Goal: Information Seeking & Learning: Learn about a topic

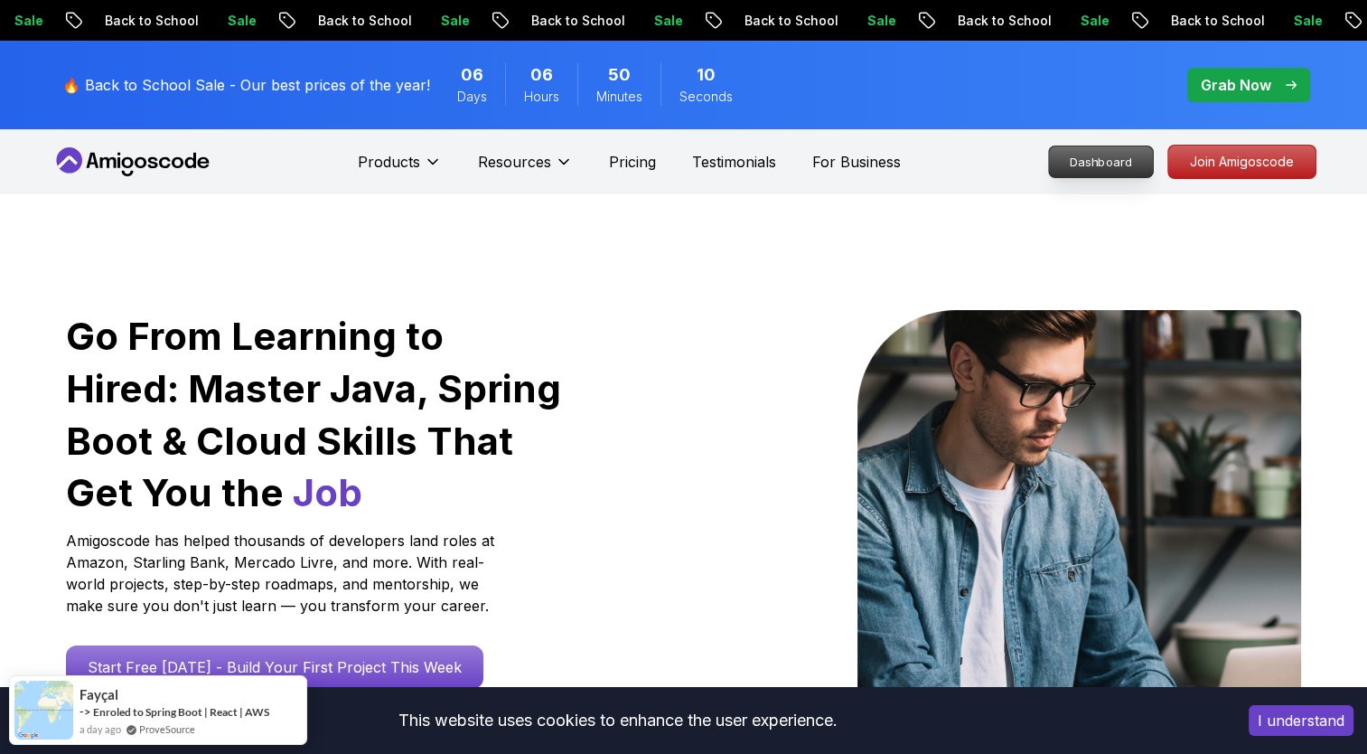
click at [1113, 164] on p "Dashboard" at bounding box center [1101, 161] width 104 height 31
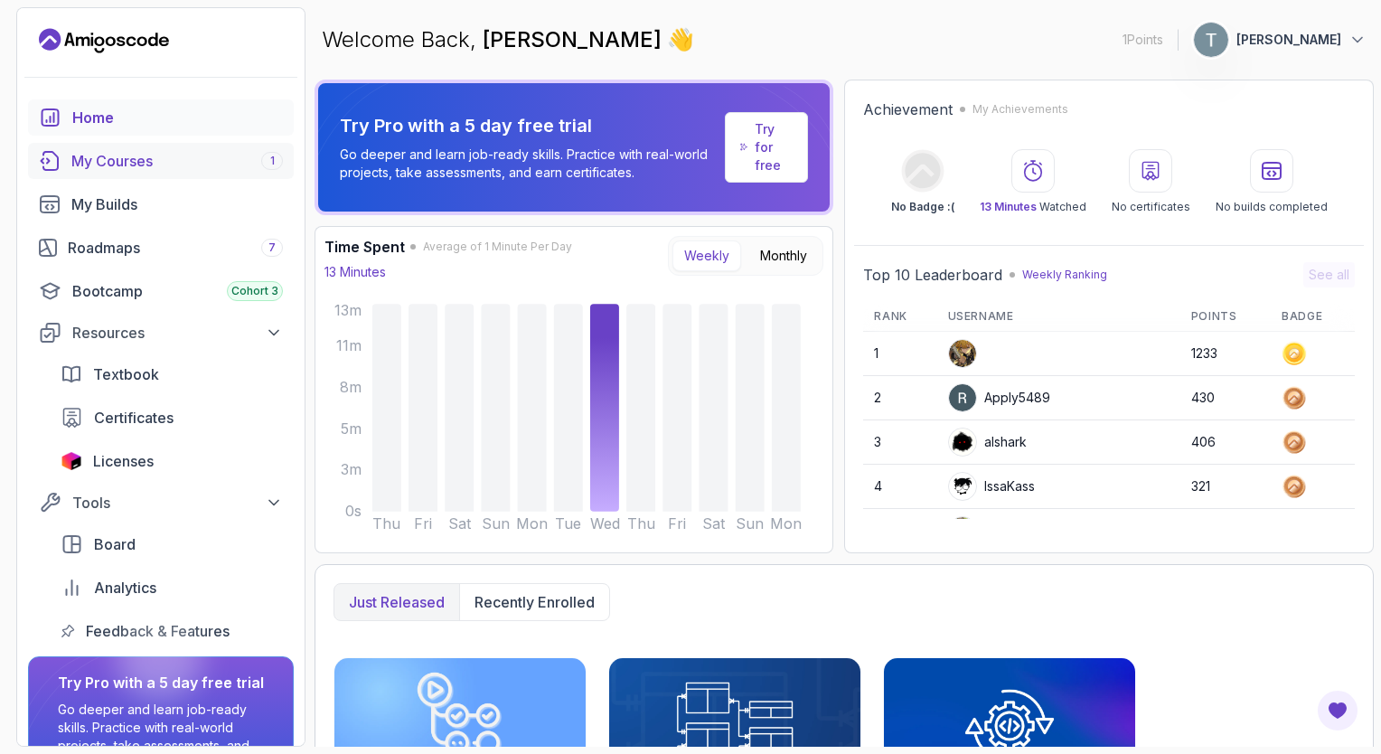
click at [136, 155] on div "My Courses 1" at bounding box center [176, 161] width 211 height 22
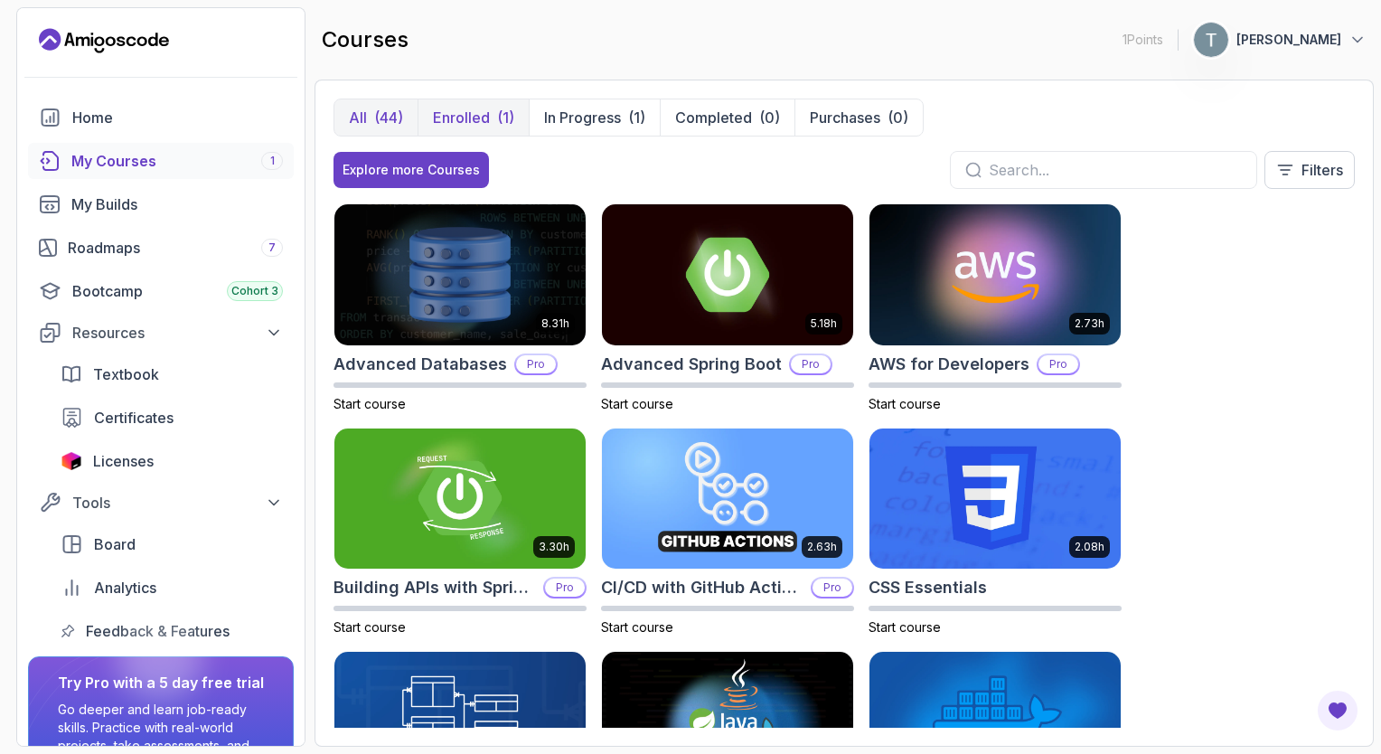
click at [476, 102] on button "Enrolled (1)" at bounding box center [472, 117] width 111 height 36
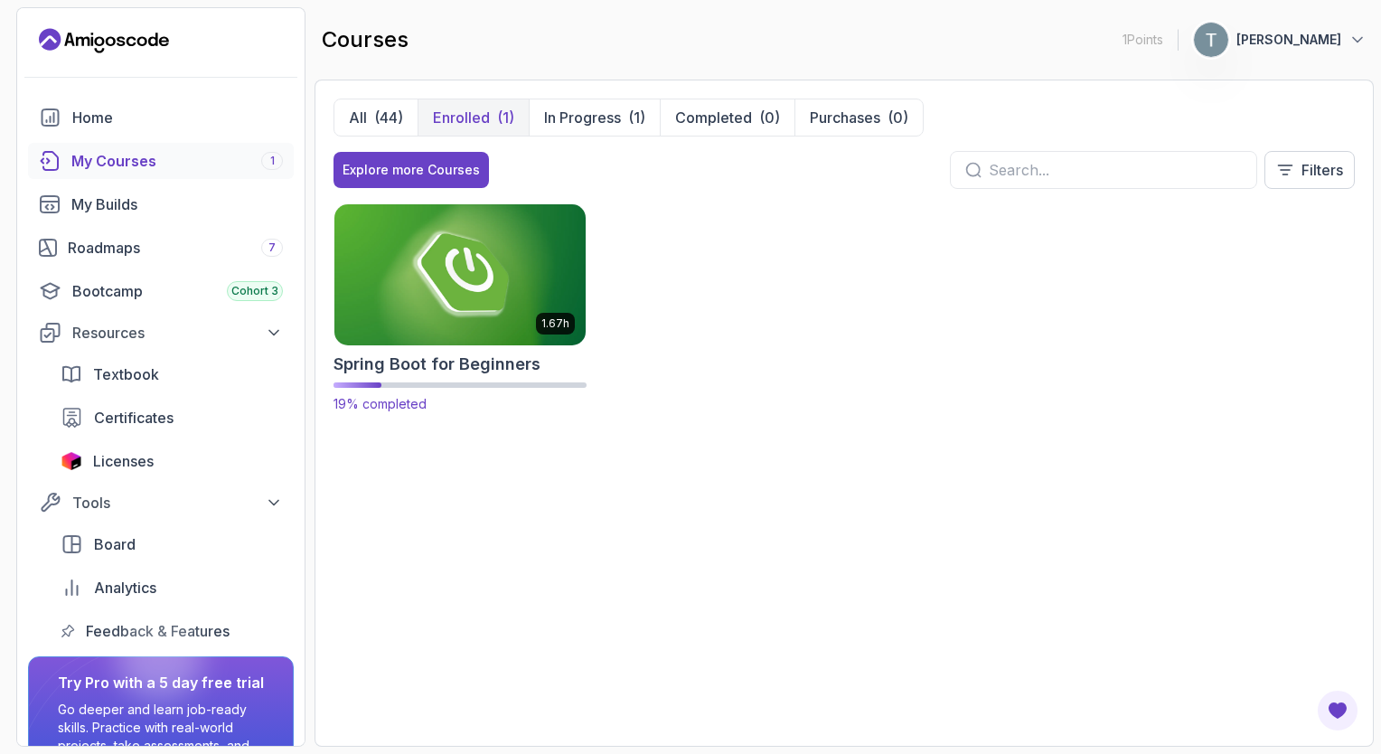
click at [446, 368] on h2 "Spring Boot for Beginners" at bounding box center [436, 363] width 207 height 25
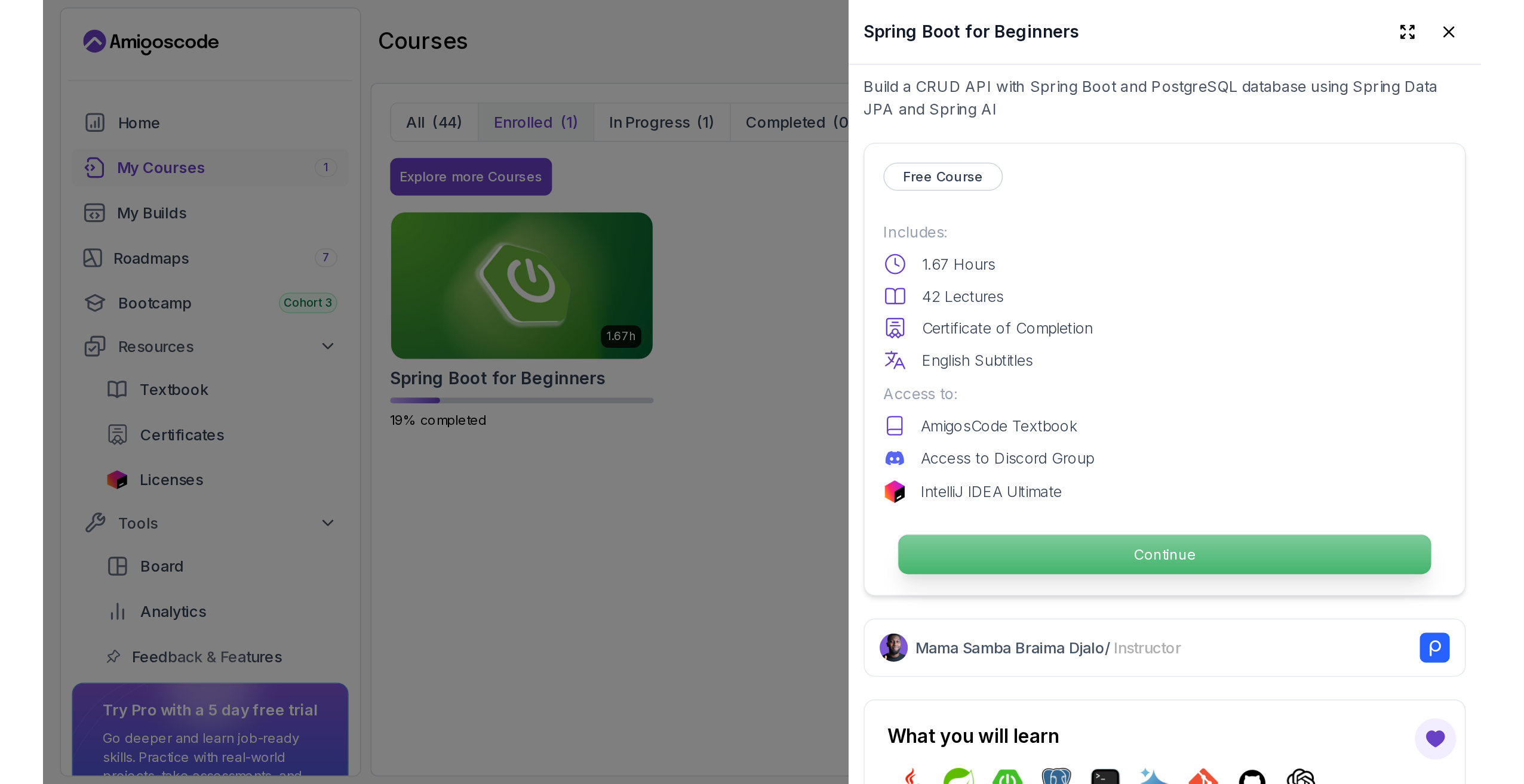
scroll to position [238, 0]
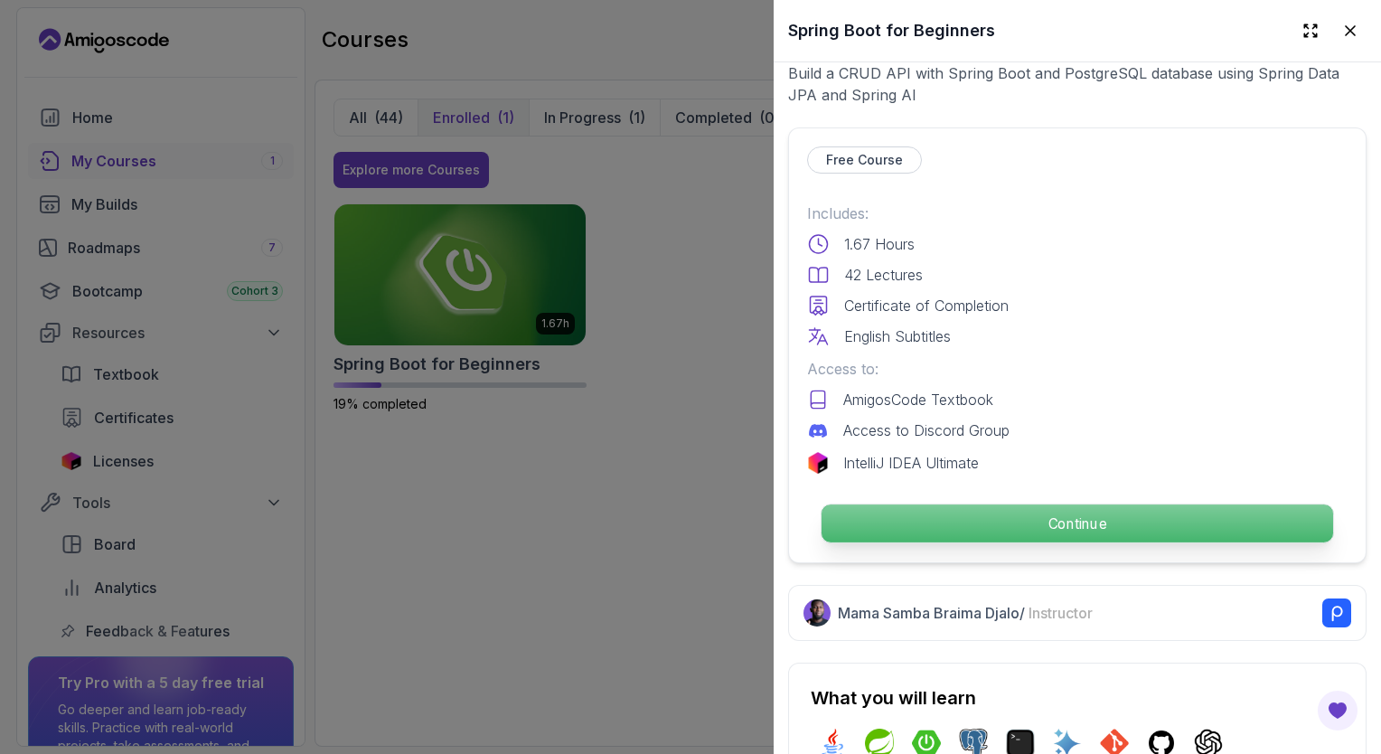
click at [936, 527] on p "Continue" at bounding box center [1076, 523] width 511 height 38
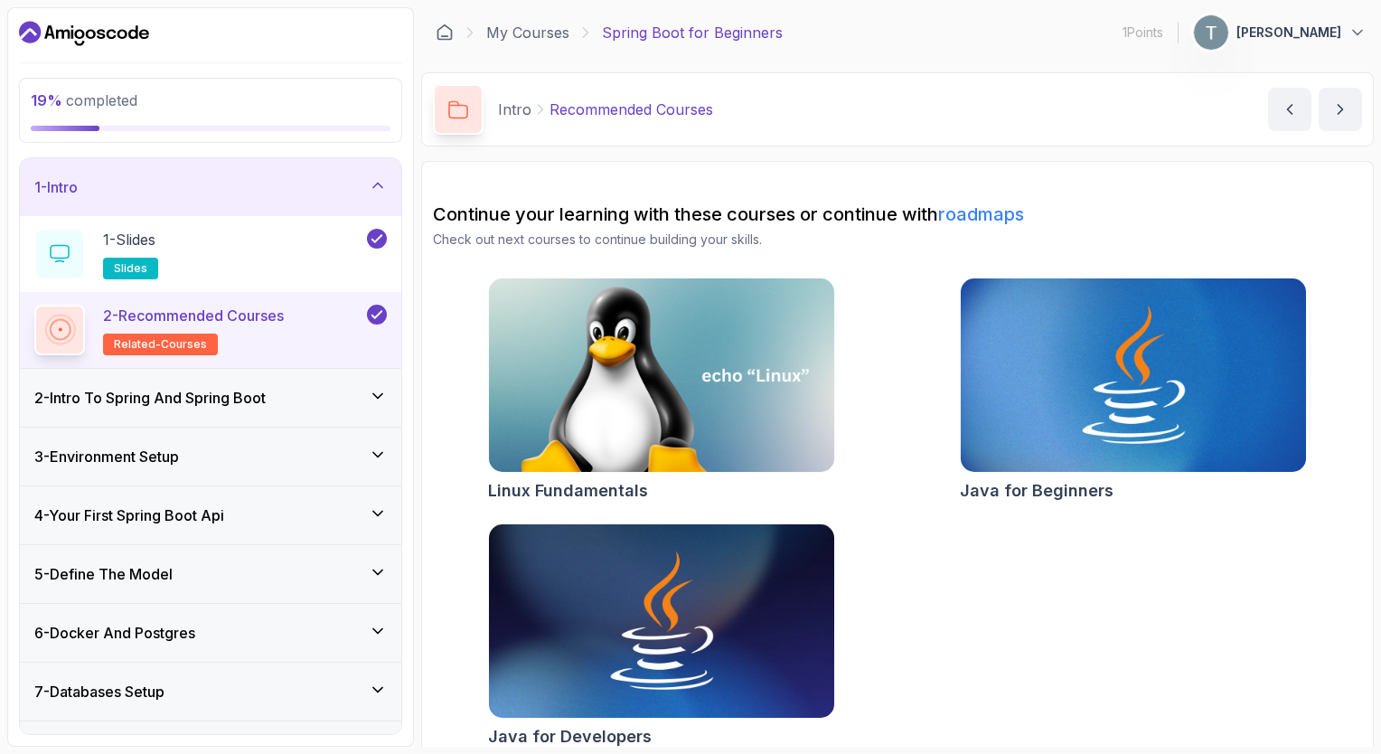
click at [293, 375] on div "2 - Intro To Spring And Spring Boot" at bounding box center [210, 398] width 381 height 58
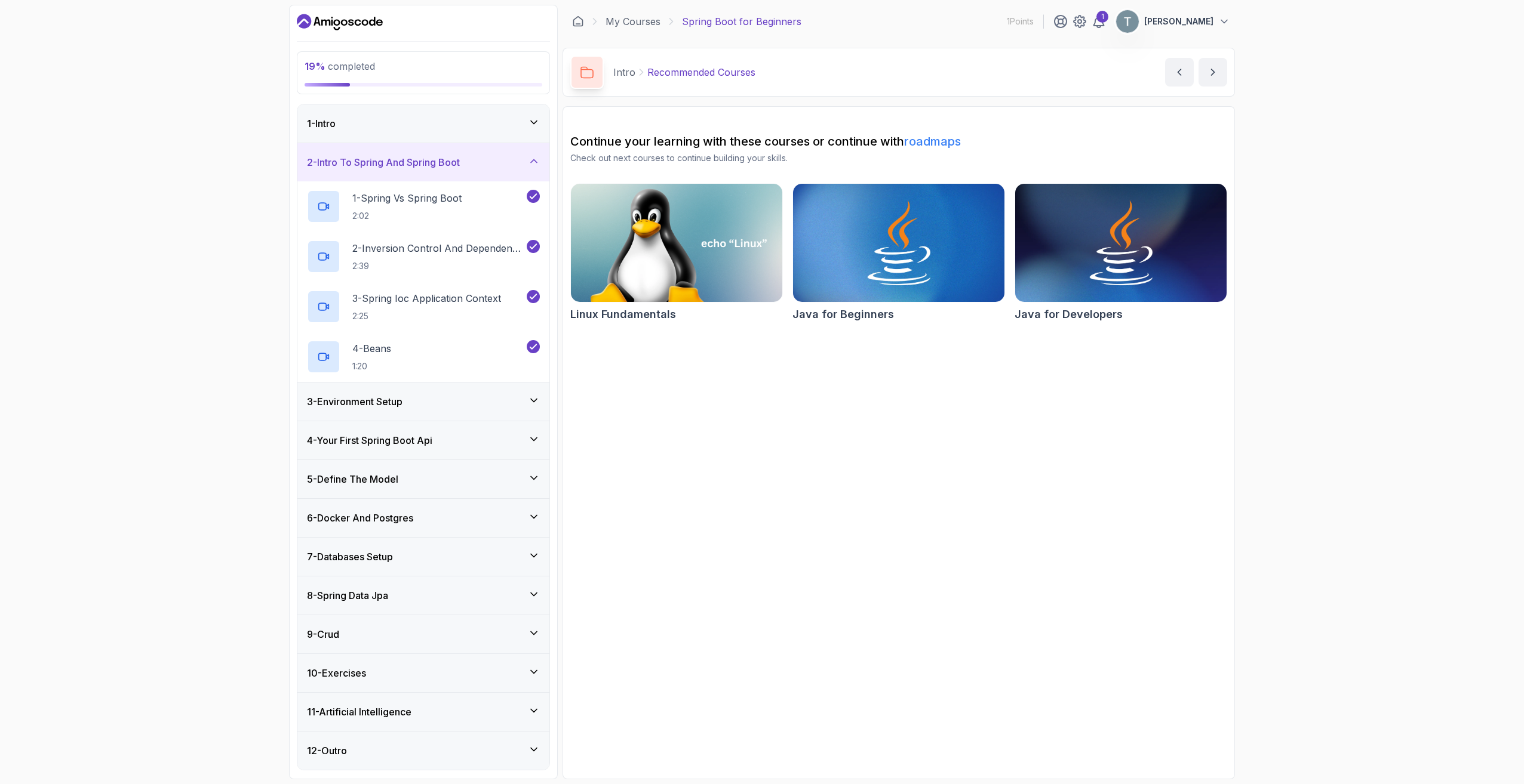
click at [402, 396] on h3 "3 - Environment Setup" at bounding box center [354, 402] width 96 height 15
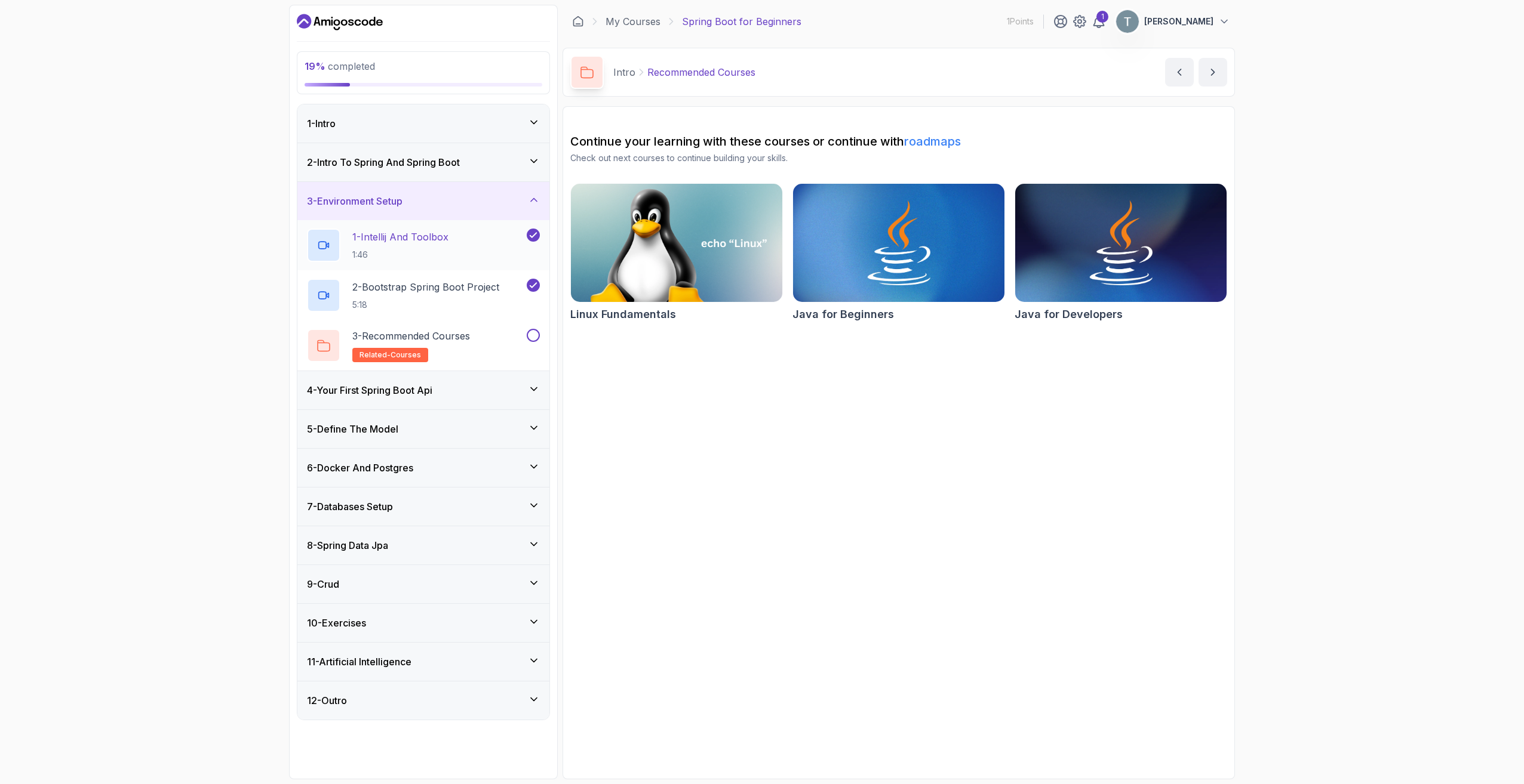
click at [448, 257] on p "1:46" at bounding box center [400, 255] width 96 height 12
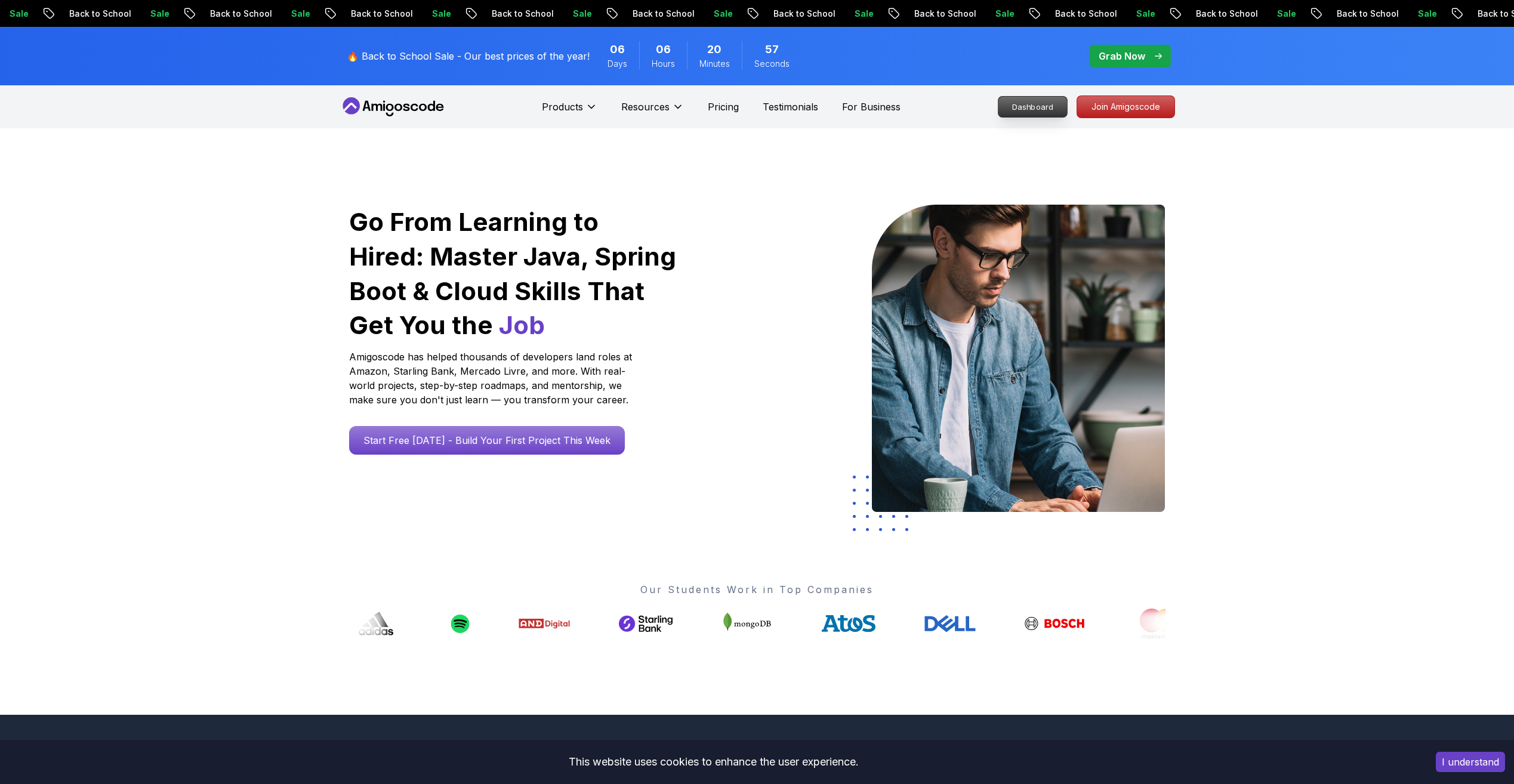
click at [1011, 108] on p "Dashboard" at bounding box center [1033, 106] width 69 height 20
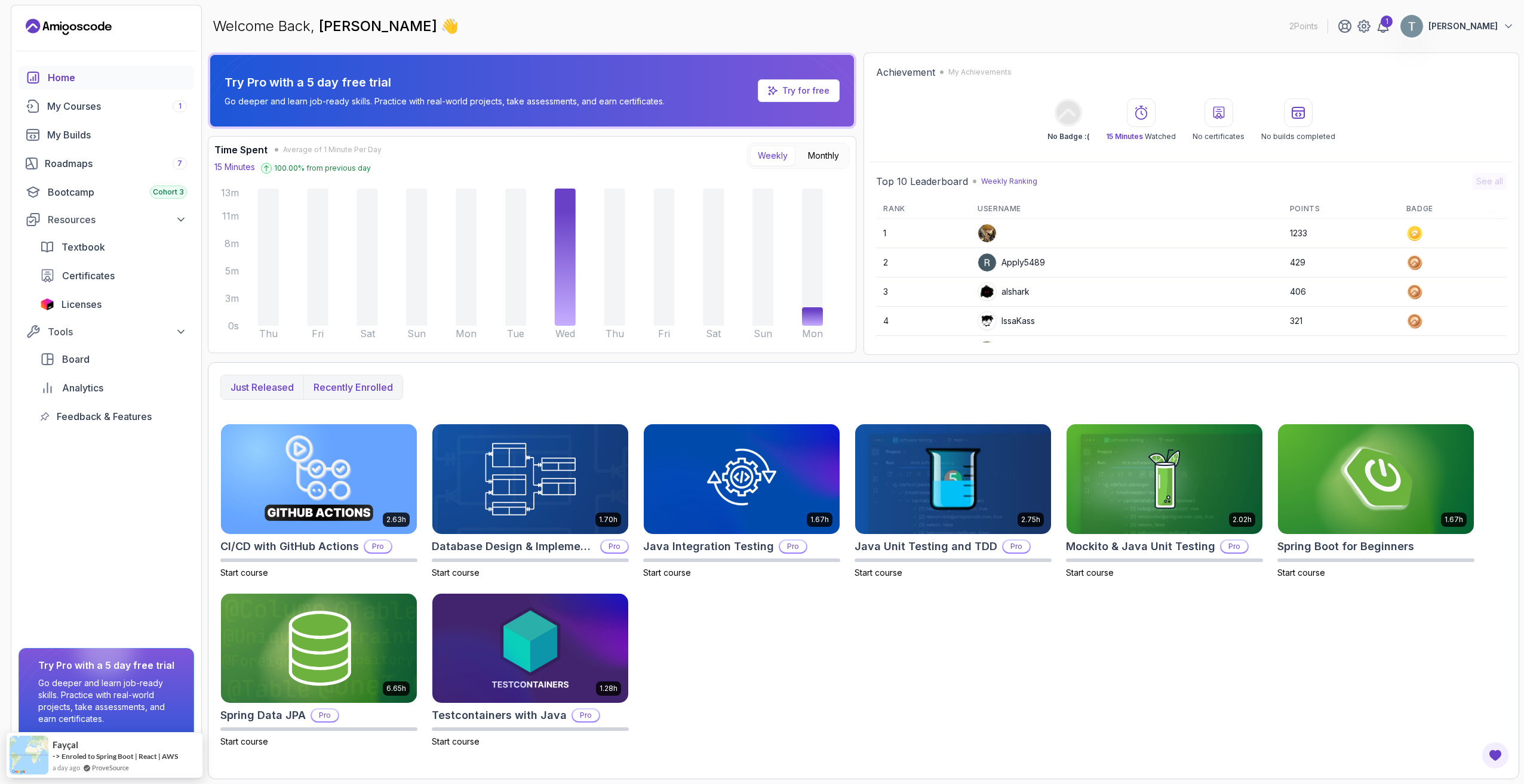
click at [352, 384] on p "Recently enrolled" at bounding box center [353, 388] width 79 height 15
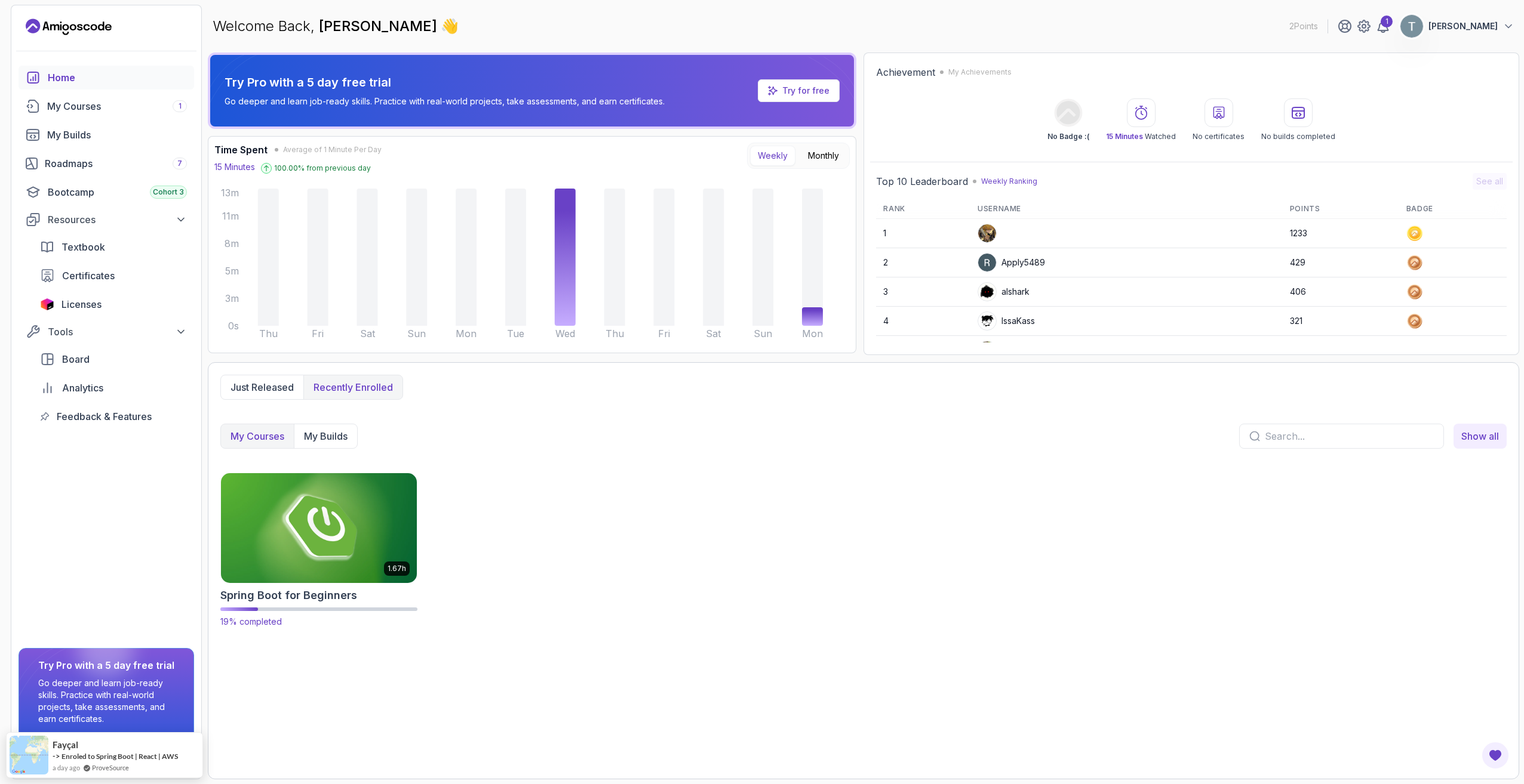
click at [311, 539] on img at bounding box center [319, 528] width 206 height 115
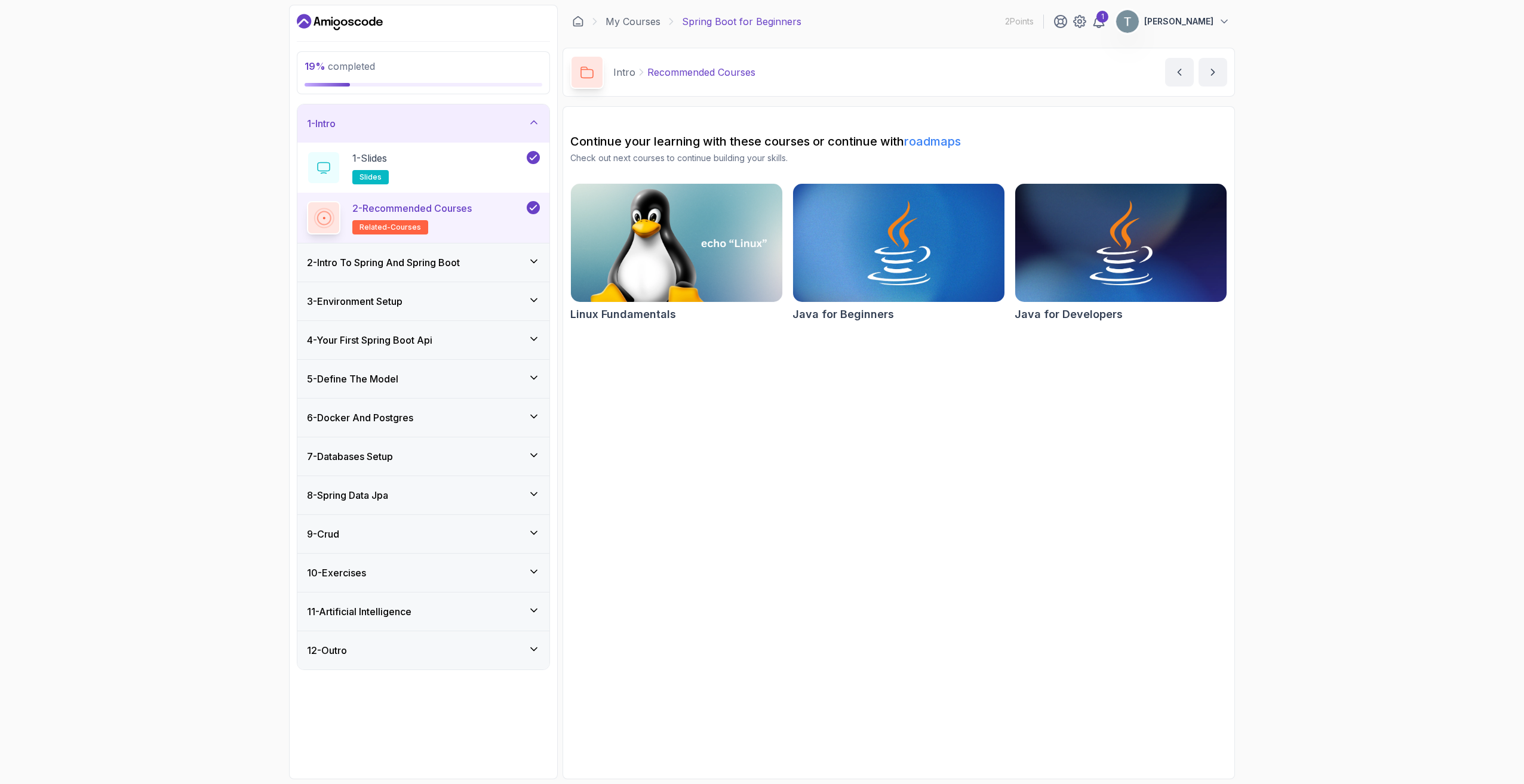
click at [512, 258] on div "2 - Intro To Spring And Spring Boot" at bounding box center [423, 263] width 233 height 15
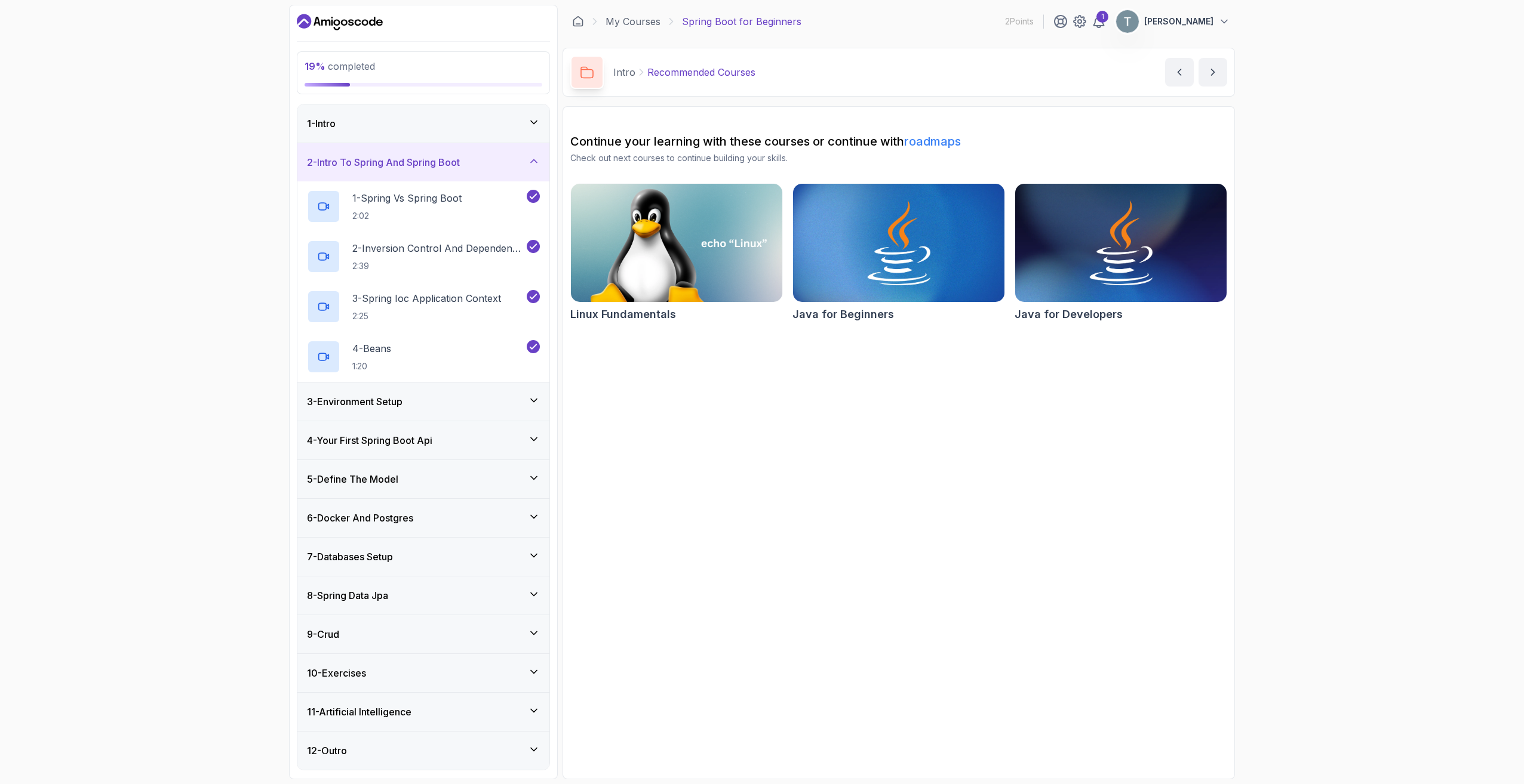
click at [458, 394] on div "3 - Environment Setup" at bounding box center [423, 402] width 252 height 38
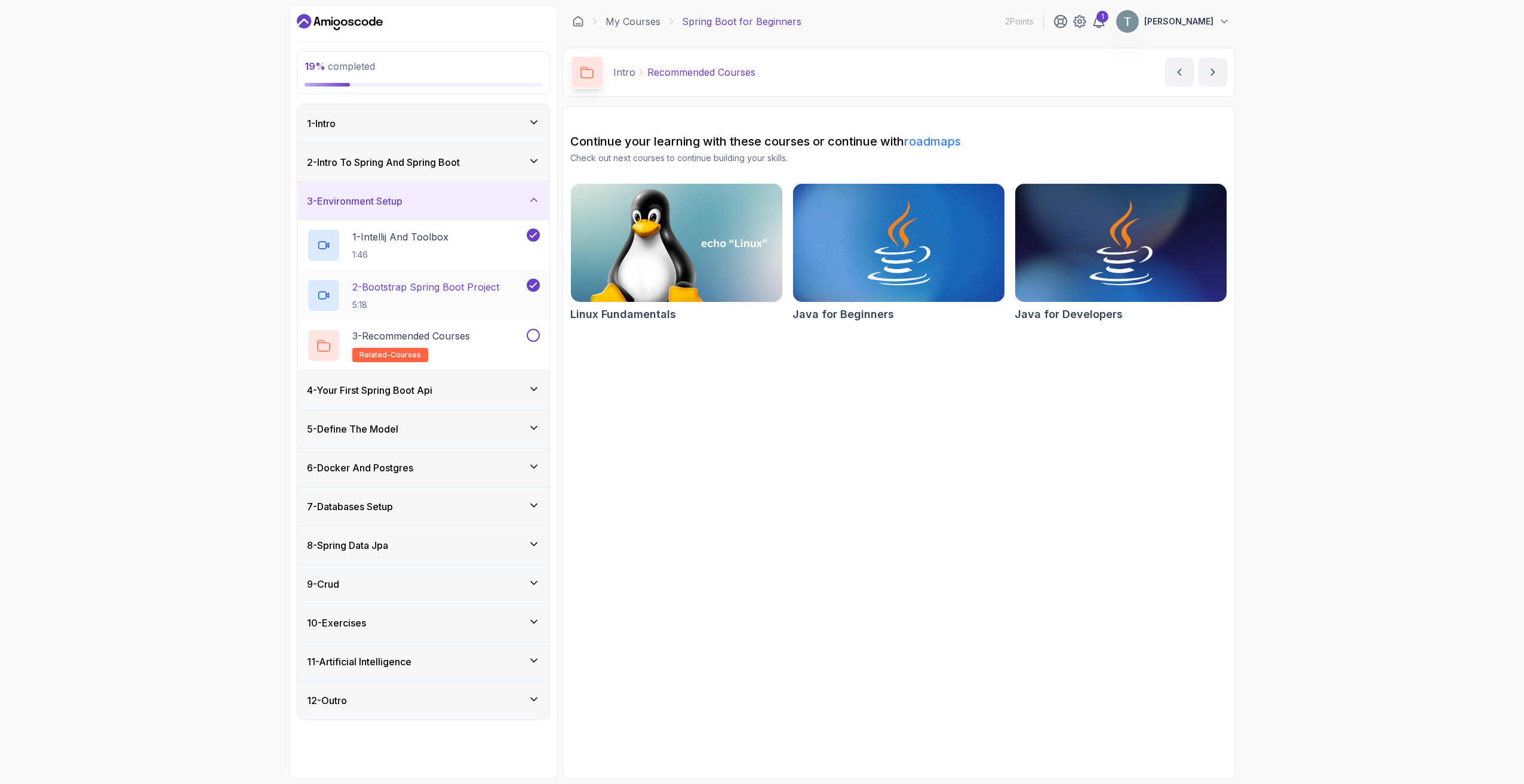
click at [473, 311] on div "2 - Bootstrap Spring Boot Project 5:18" at bounding box center [415, 295] width 217 height 34
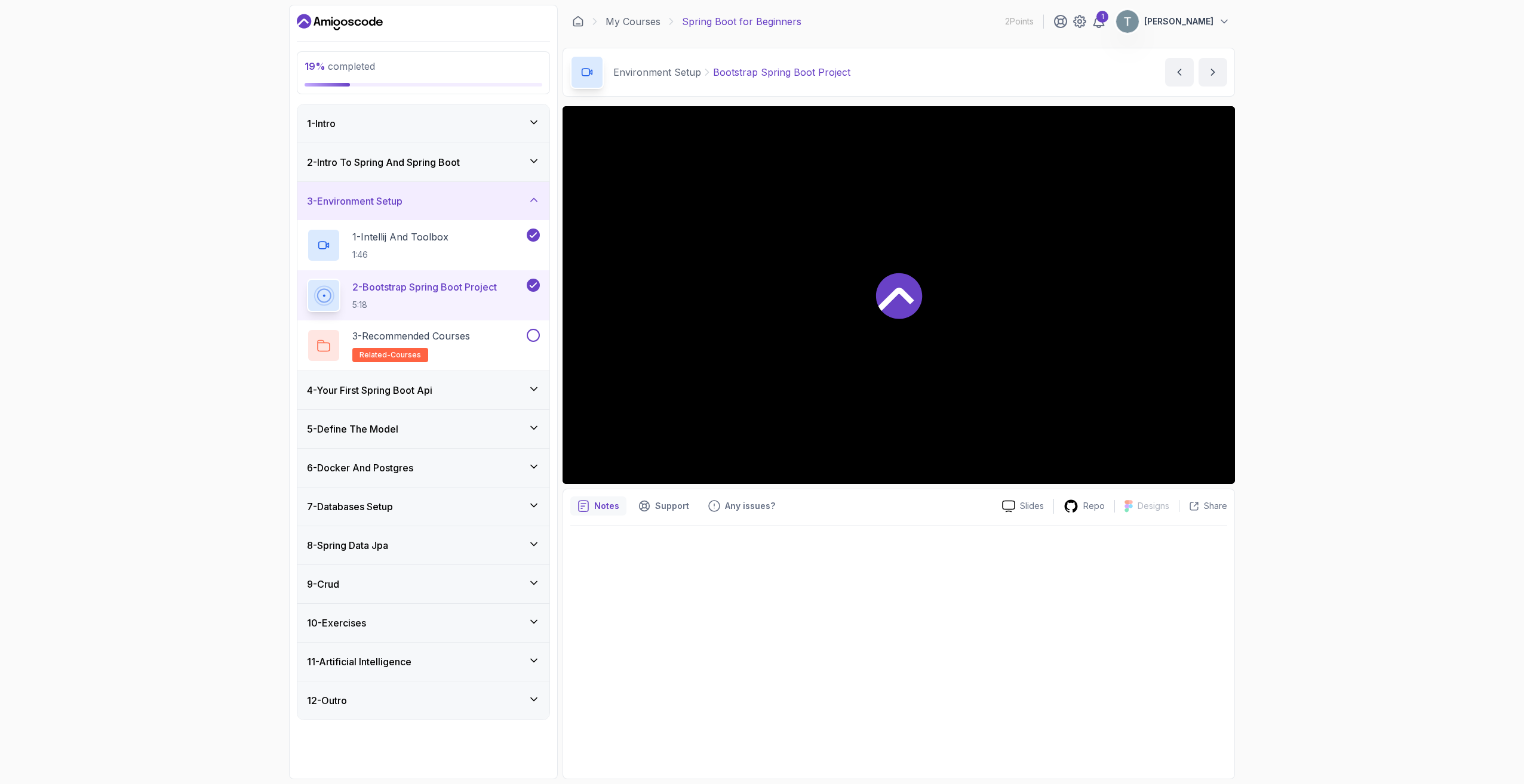
click at [888, 316] on icon at bounding box center [899, 295] width 48 height 48
click at [478, 351] on div "3 - Recommended Courses related-courses" at bounding box center [415, 345] width 217 height 34
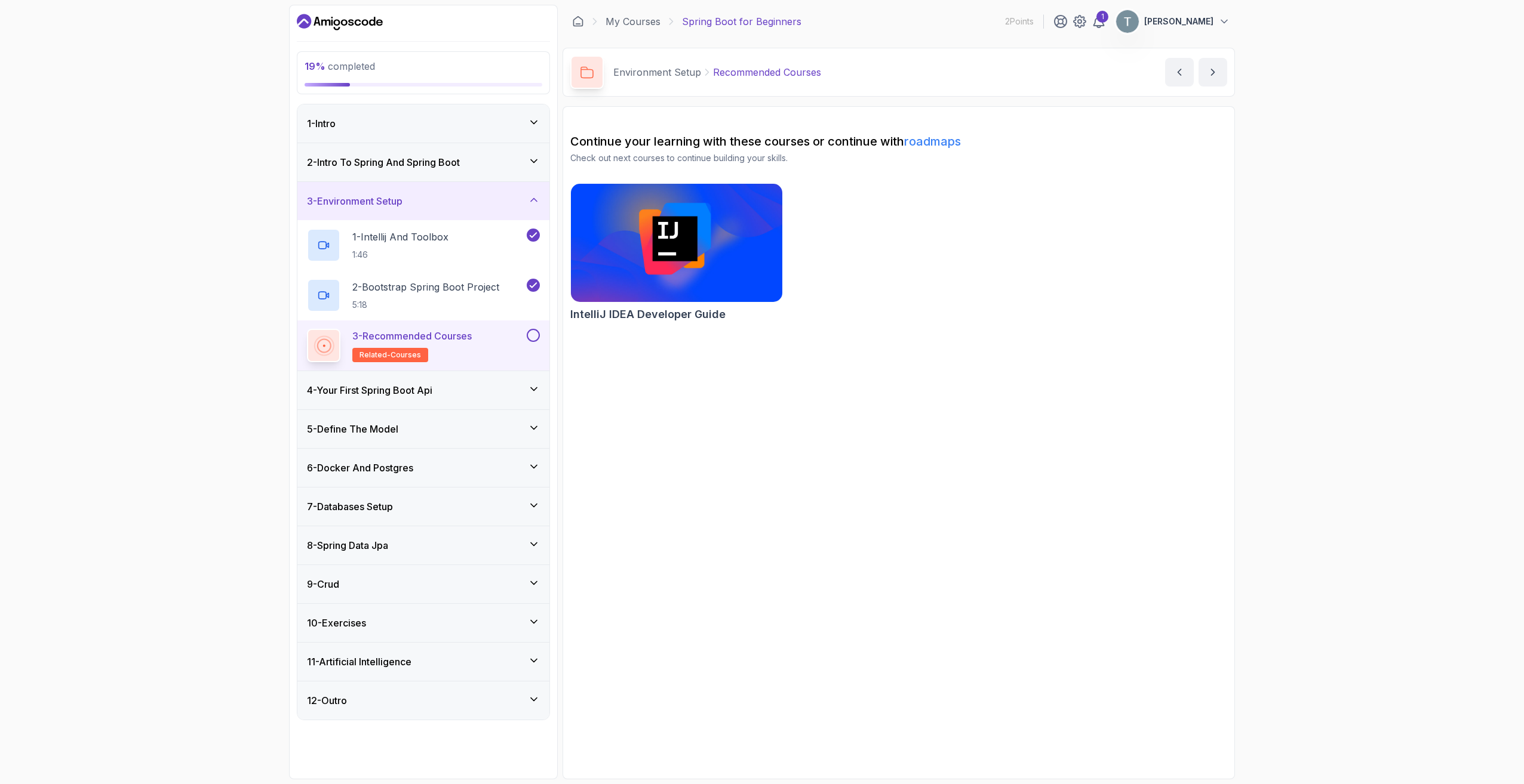
click at [461, 380] on div "4 - Your First Spring Boot Api" at bounding box center [423, 390] width 252 height 38
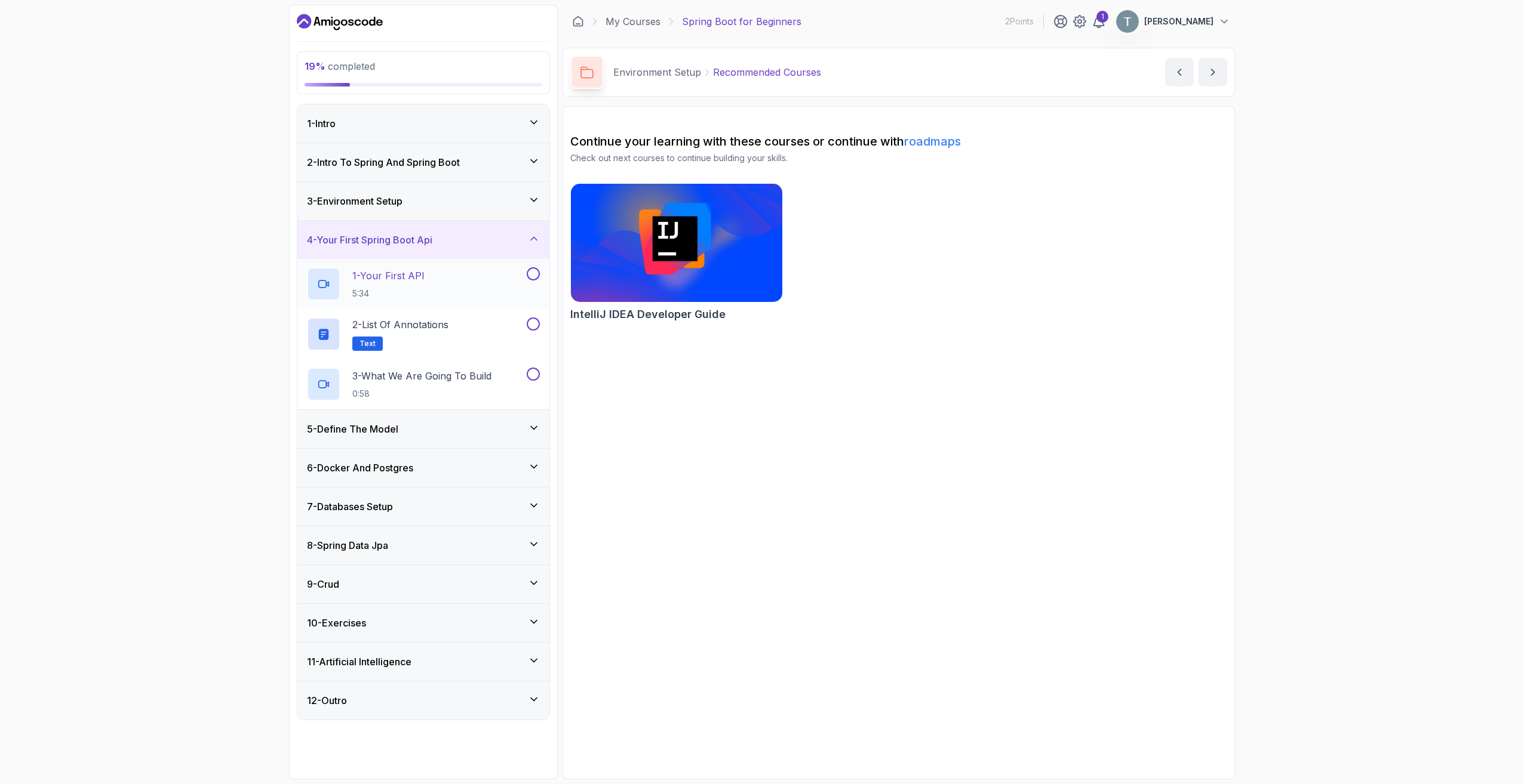
click at [439, 300] on div "1 - Your First API 5:34" at bounding box center [415, 284] width 217 height 34
